Goal: Task Accomplishment & Management: Use online tool/utility

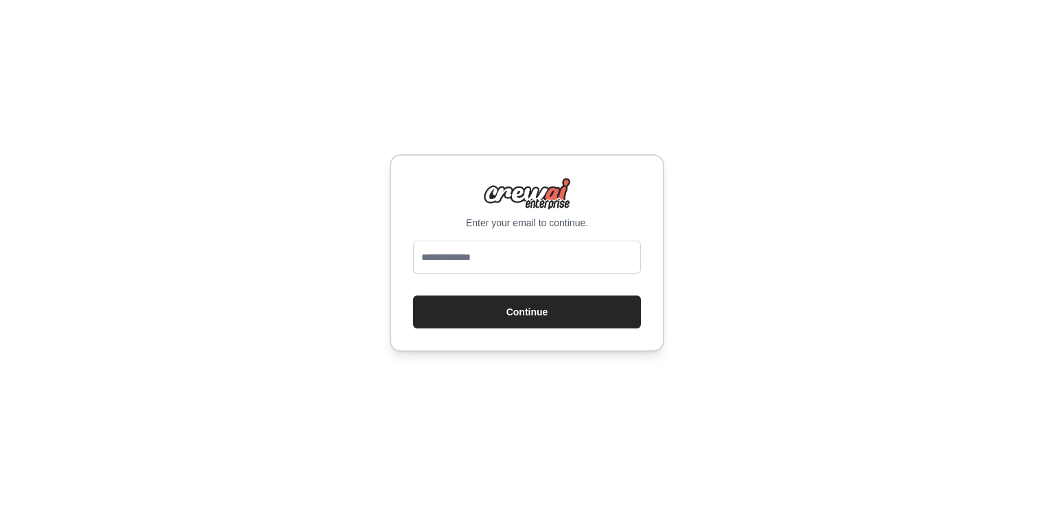
click at [510, 258] on input "email" at bounding box center [527, 257] width 228 height 33
click at [498, 253] on input "email" at bounding box center [527, 257] width 228 height 33
type input "**********"
click at [413, 296] on button "Continue" at bounding box center [527, 312] width 228 height 33
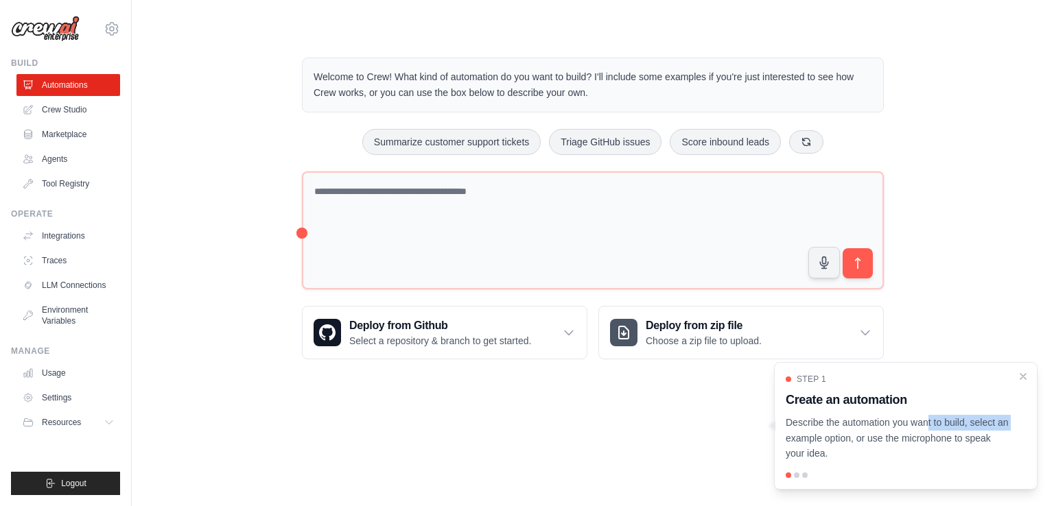
drag, startPoint x: 877, startPoint y: 423, endPoint x: 968, endPoint y: 422, distance: 90.6
click at [968, 422] on p "Describe the automation you want to build, select an example option, or use the…" at bounding box center [898, 438] width 224 height 47
click at [859, 423] on p "Describe the automation you want to build, select an example option, or use the…" at bounding box center [898, 438] width 224 height 47
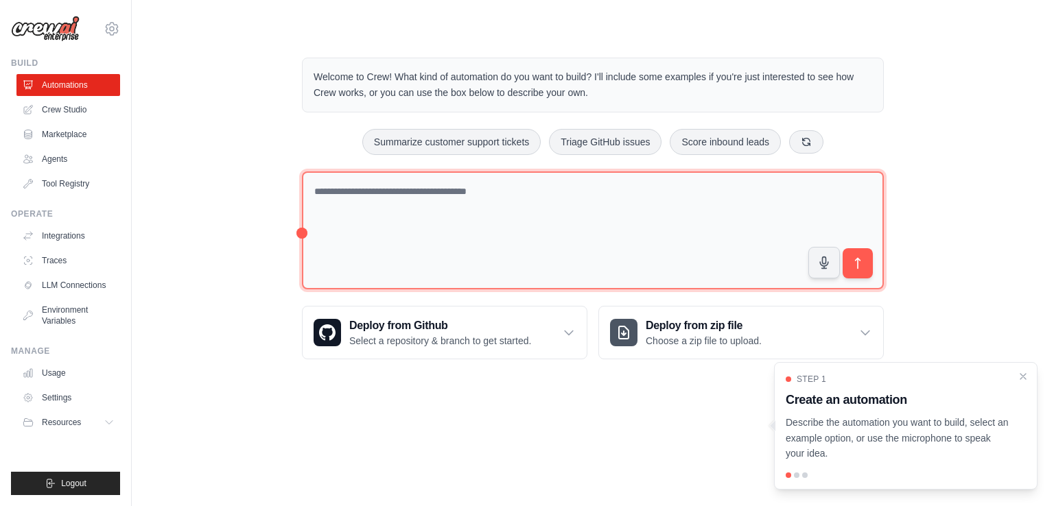
click at [668, 230] on textarea at bounding box center [593, 231] width 582 height 119
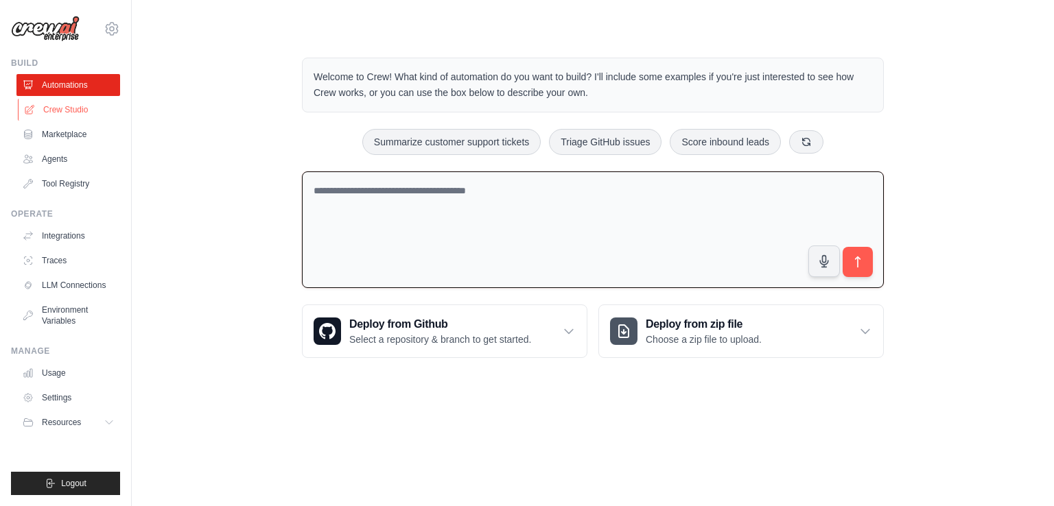
click at [71, 113] on link "Crew Studio" at bounding box center [70, 110] width 104 height 22
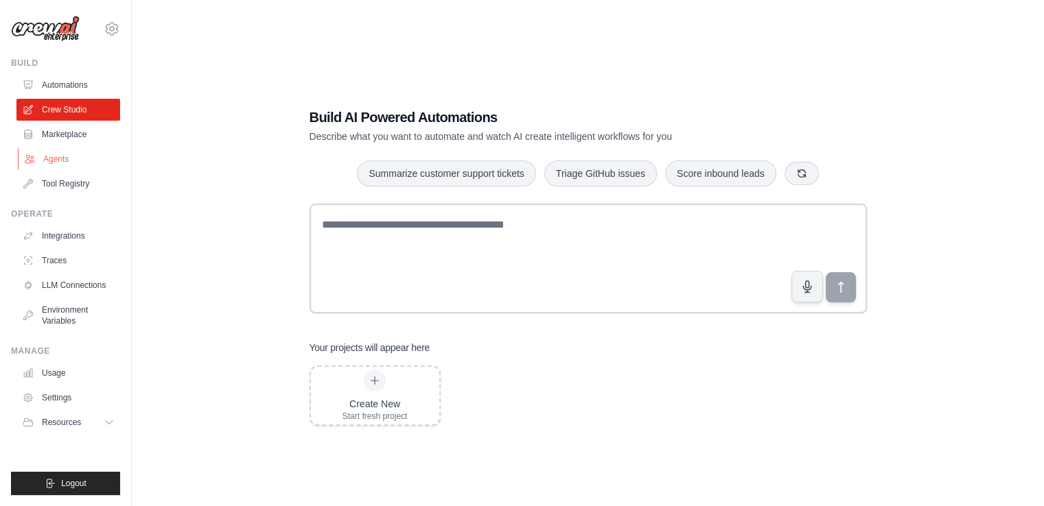
click at [56, 160] on link "Agents" at bounding box center [70, 159] width 104 height 22
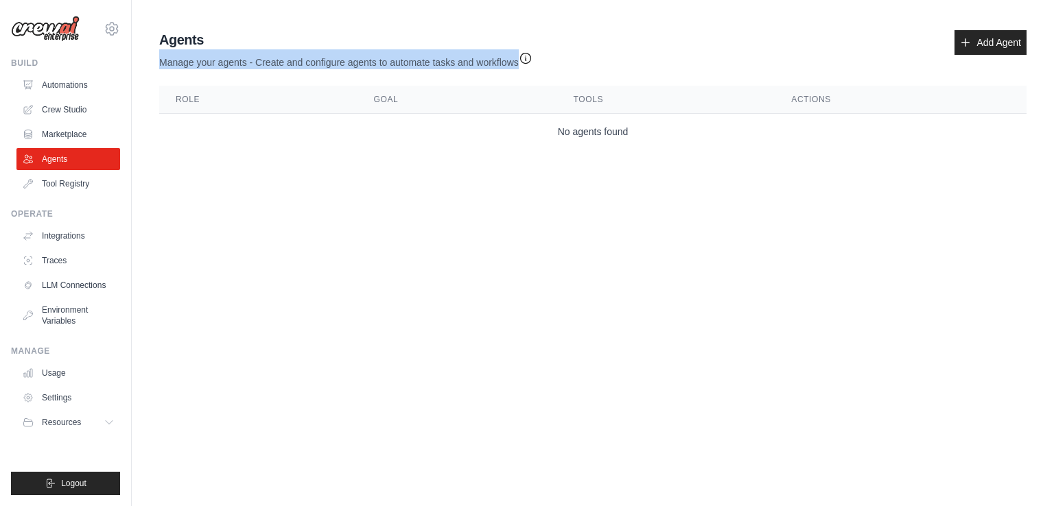
drag, startPoint x: 159, startPoint y: 58, endPoint x: 524, endPoint y: 61, distance: 365.1
click at [524, 61] on p "Manage your agents - Create and configure agents to automate tasks and workflows" at bounding box center [345, 59] width 373 height 20
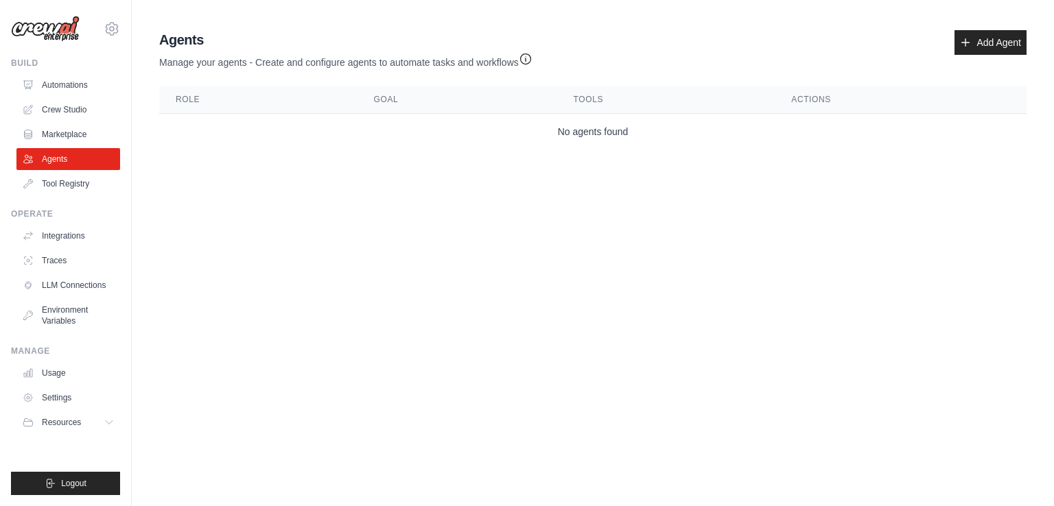
click at [536, 266] on body "shakik.social@gmail.com Settings Build Automations Crew Studio" at bounding box center [527, 253] width 1054 height 506
click at [993, 36] on link "Add Agent" at bounding box center [990, 42] width 72 height 25
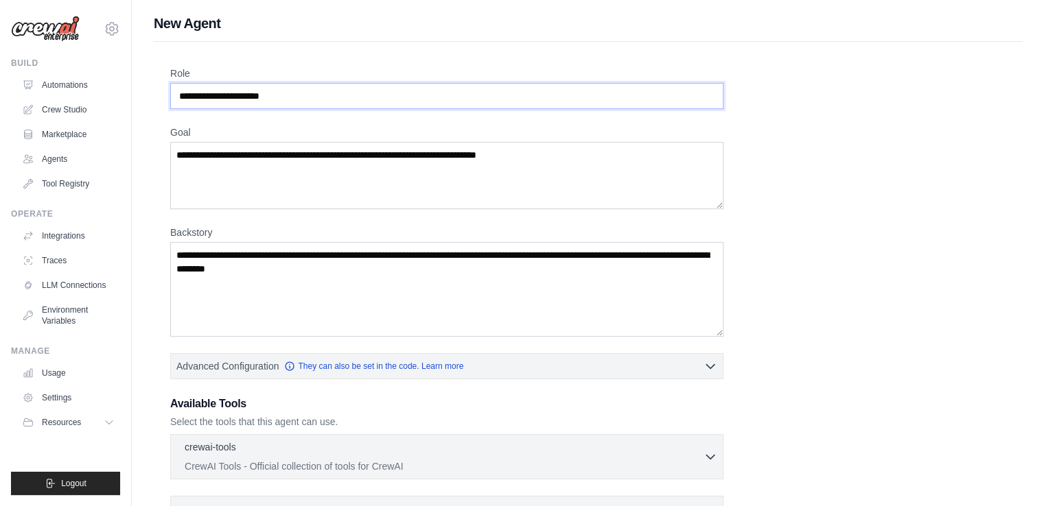
click at [301, 91] on input "Role" at bounding box center [446, 96] width 553 height 26
click at [327, 195] on textarea "Goal" at bounding box center [446, 175] width 553 height 67
click at [327, 320] on textarea "Backstory" at bounding box center [446, 289] width 553 height 95
